Goal: Check status

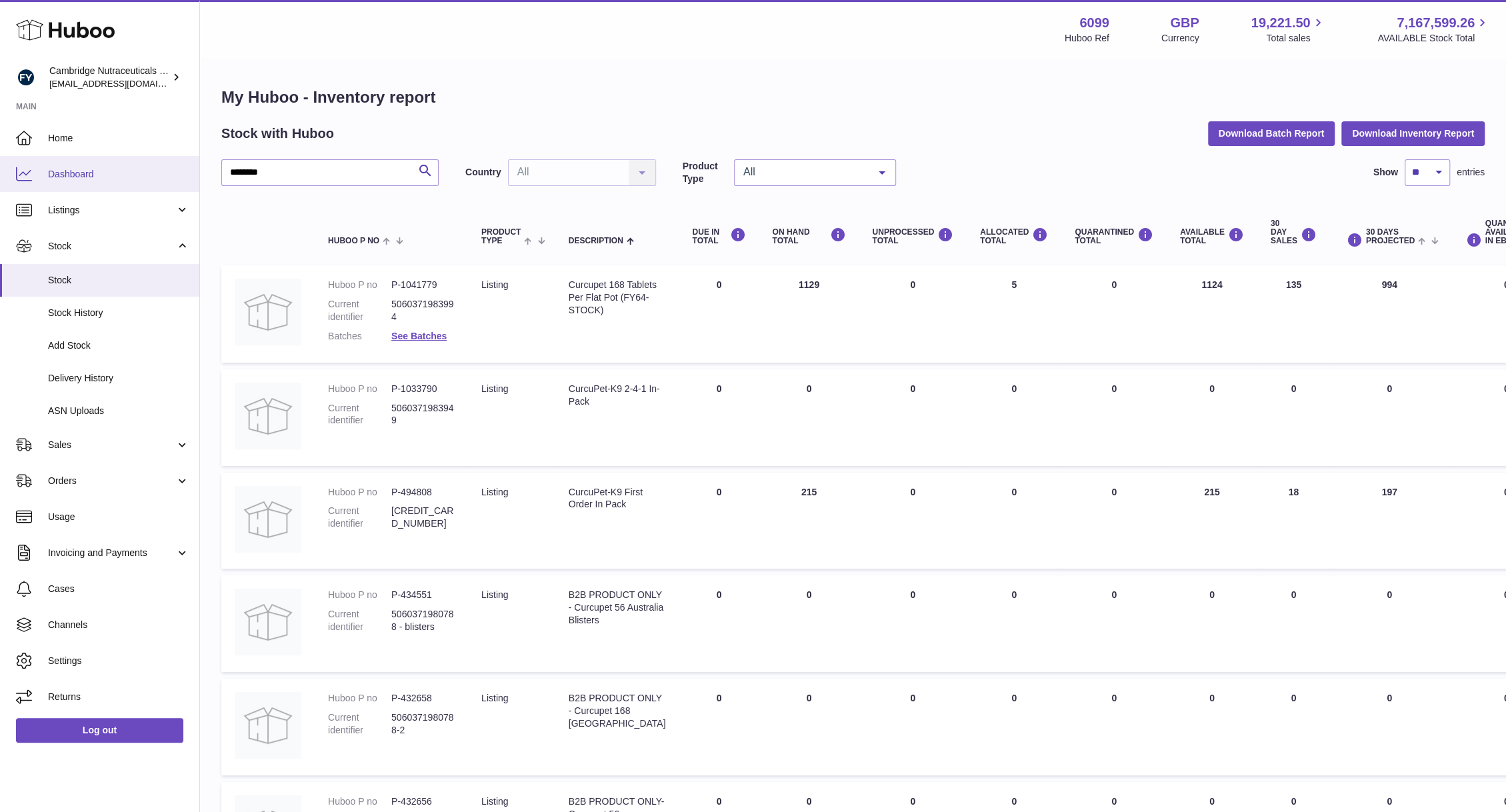
drag, startPoint x: 288, startPoint y: 172, endPoint x: 198, endPoint y: 172, distance: 90.0
click at [198, 172] on div "Huboo Cambridge Nutraceuticals Ltd [EMAIL_ADDRESS][DOMAIN_NAME] Main Home Dashb…" at bounding box center [753, 598] width 1506 height 1197
drag, startPoint x: 272, startPoint y: 173, endPoint x: 182, endPoint y: 132, distance: 98.9
click at [182, 132] on div "Huboo Cambridge Nutraceuticals Ltd huboo@camnutra.com Main Home Dashboard Listi…" at bounding box center [753, 598] width 1506 height 1197
type input "*"
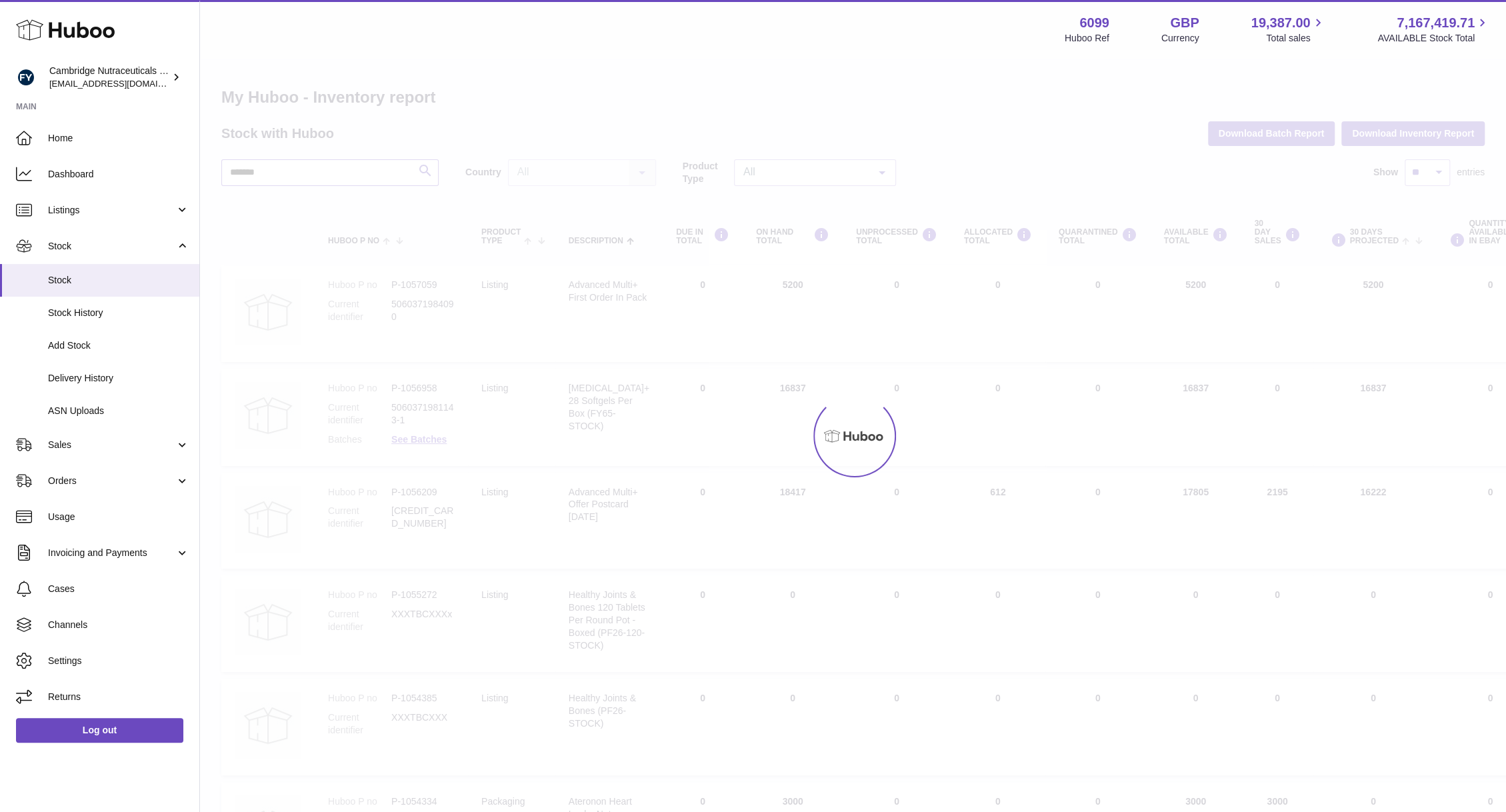
type input "*******"
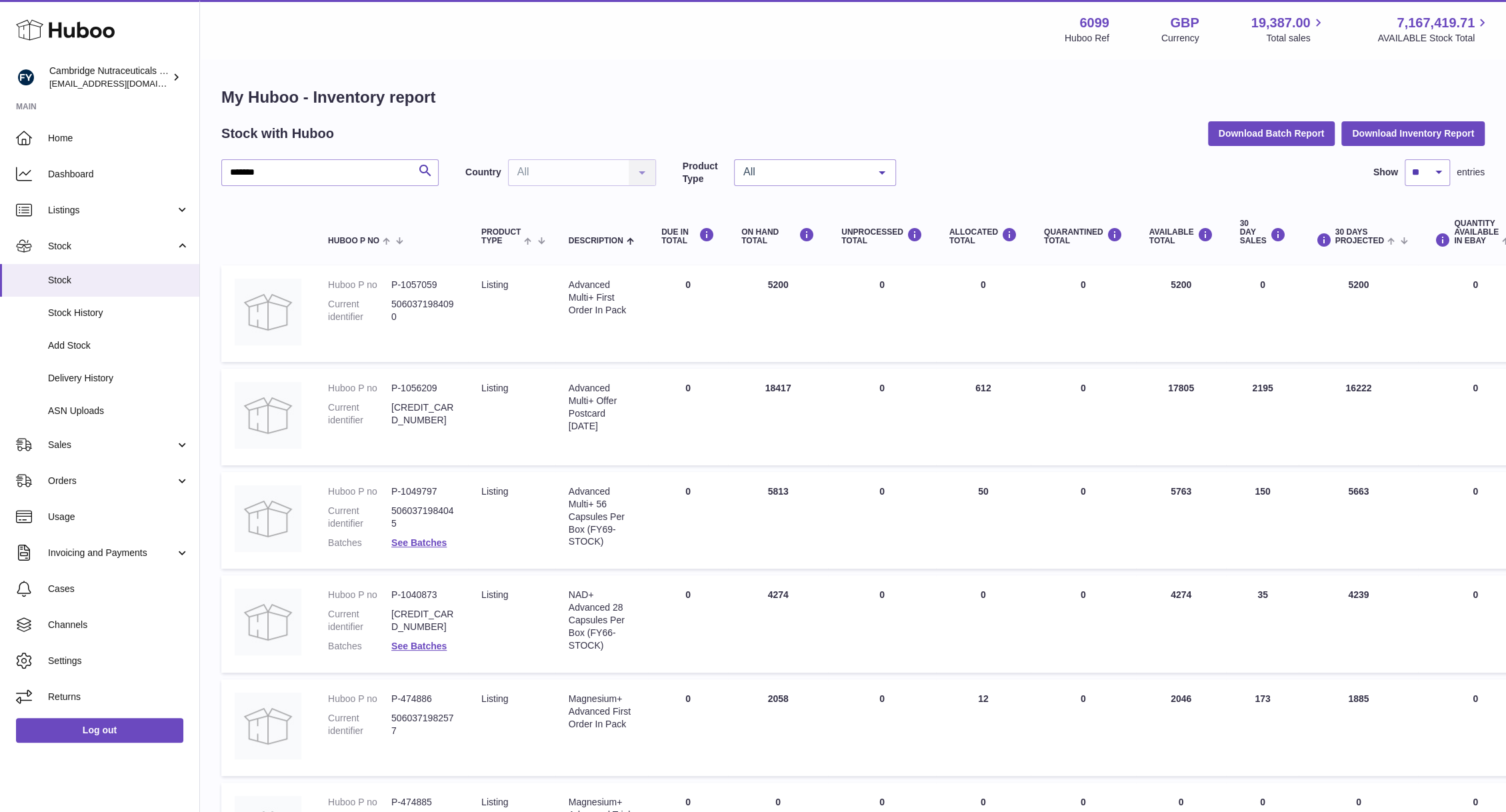
click at [330, 157] on div "My Huboo - Inventory report Stock with Huboo Download Batch Report Download Inv…" at bounding box center [852, 590] width 1263 height 1006
click at [420, 532] on dl "Huboo P no P-1049797 Current identifier 5060371984045 Batches See Batches" at bounding box center [391, 520] width 127 height 71
click at [418, 542] on link "See Batches" at bounding box center [419, 542] width 56 height 11
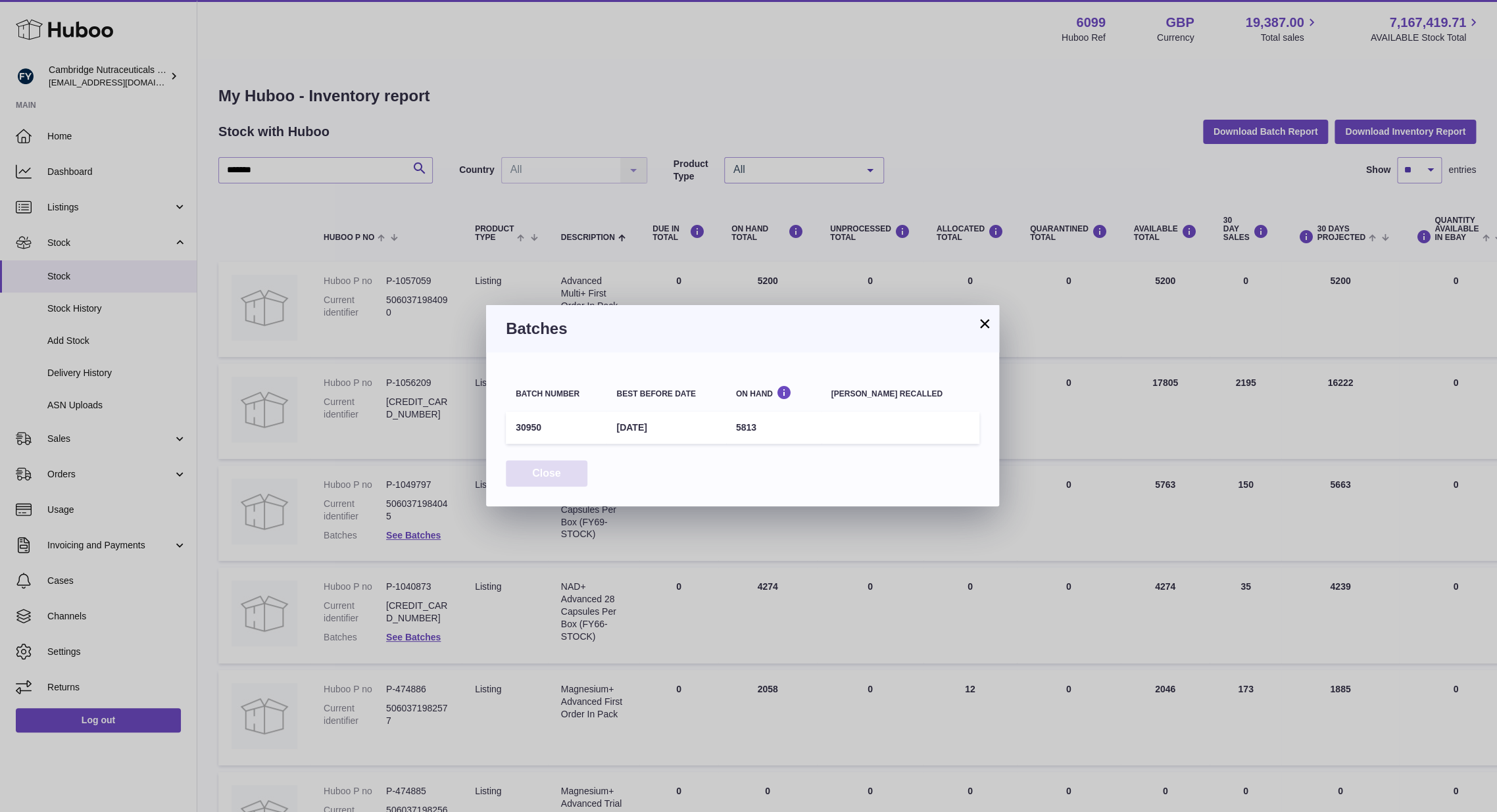
click at [563, 468] on button "Close" at bounding box center [546, 473] width 81 height 27
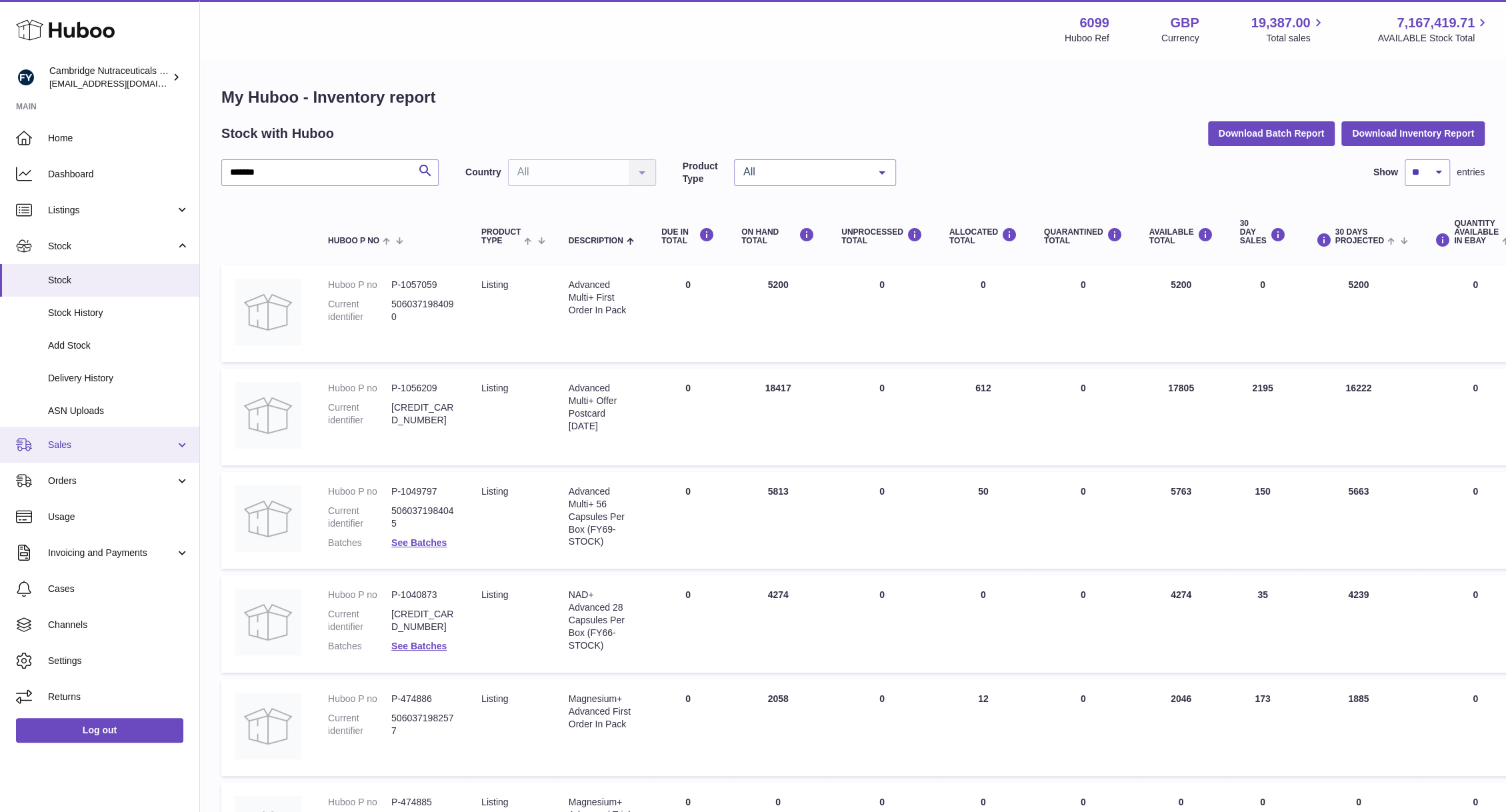
click at [62, 441] on span "Sales" at bounding box center [111, 445] width 127 height 13
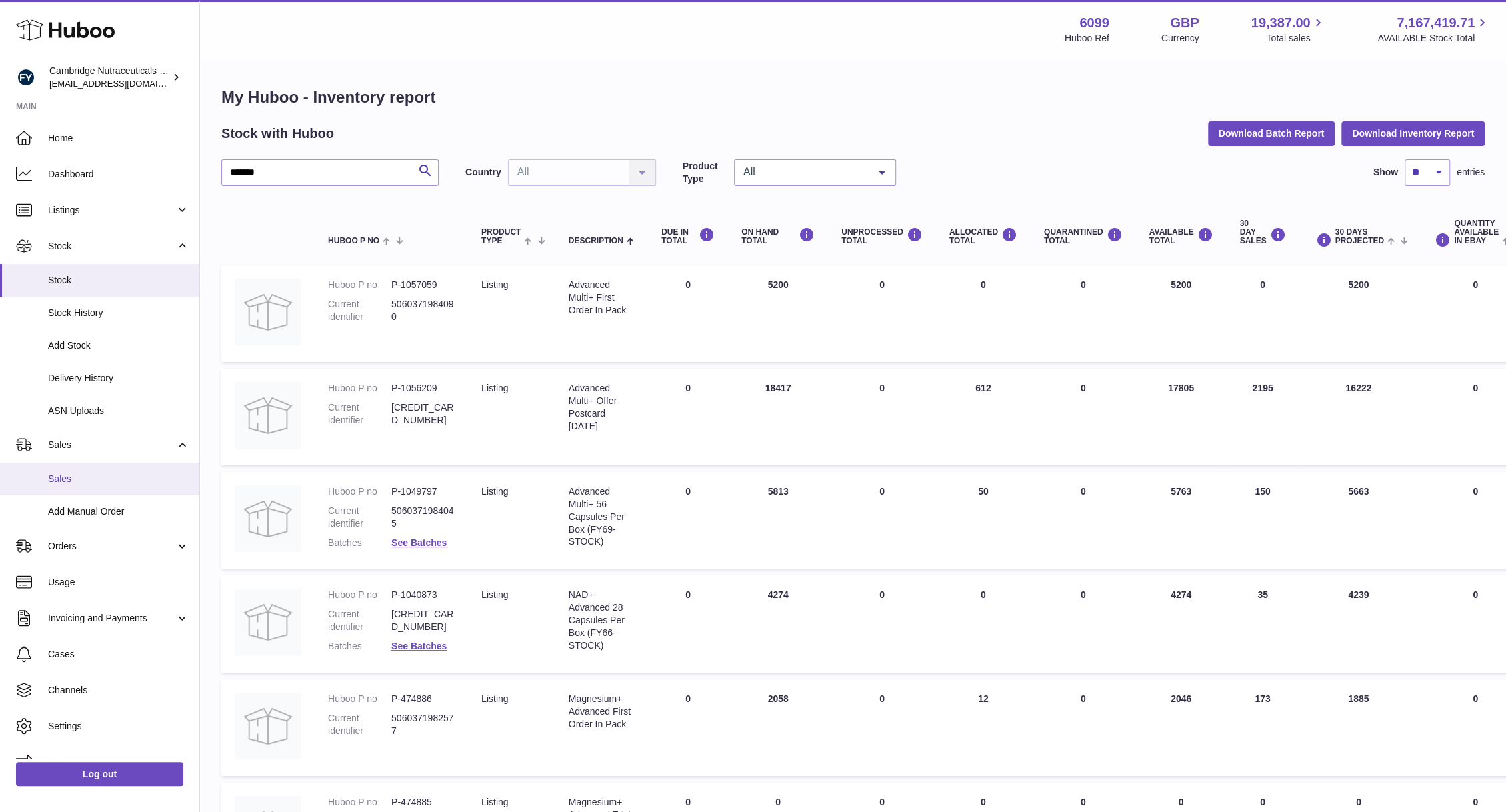
click at [56, 479] on span "Sales" at bounding box center [118, 479] width 141 height 13
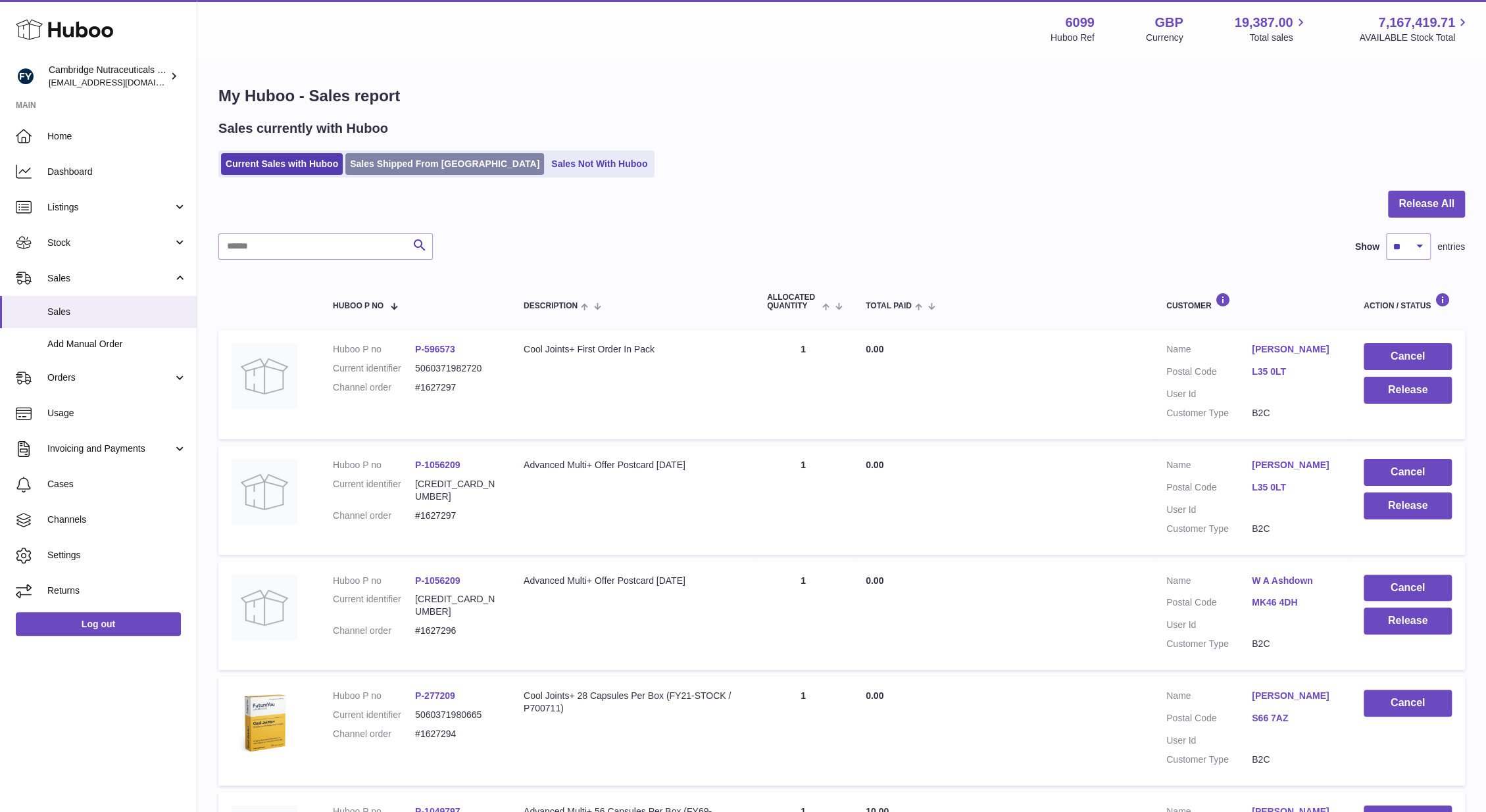
click at [415, 169] on link "Sales Shipped From [GEOGRAPHIC_DATA]" at bounding box center [444, 164] width 199 height 22
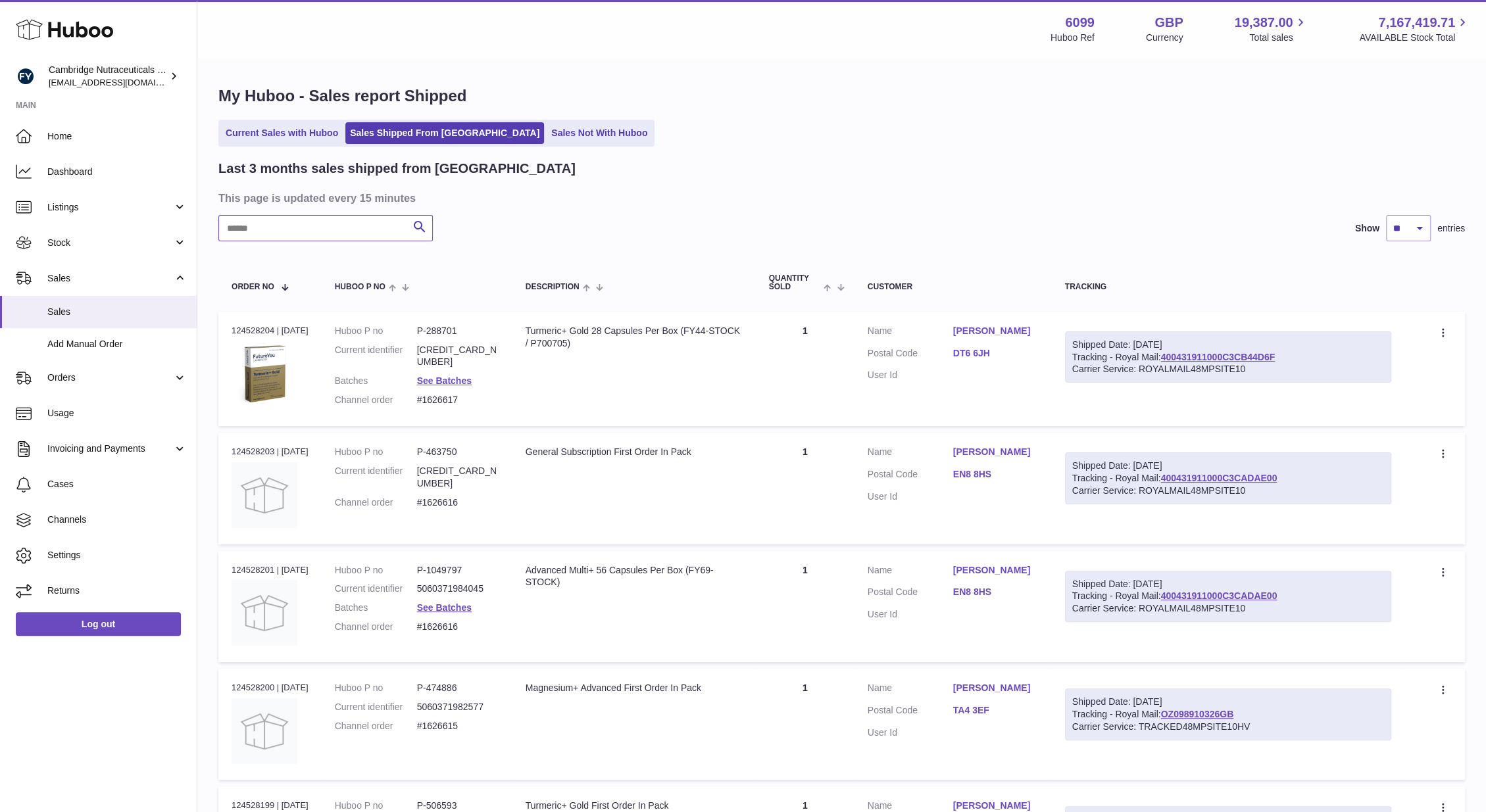
click at [276, 240] on input "text" at bounding box center [325, 228] width 214 height 26
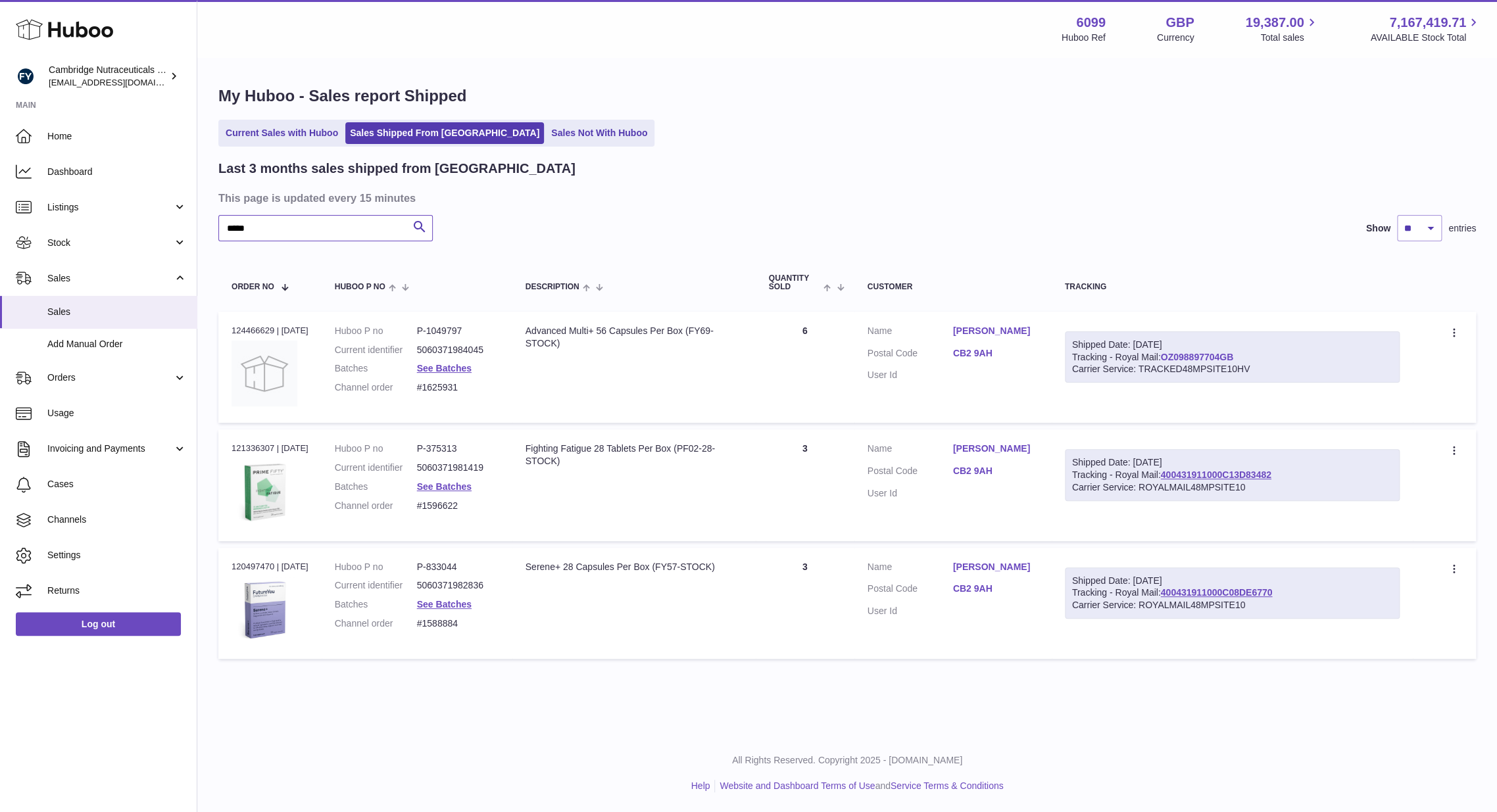
type input "*****"
click at [1212, 353] on link "OZ098897704GB" at bounding box center [1197, 357] width 73 height 11
